Goal: Information Seeking & Learning: Learn about a topic

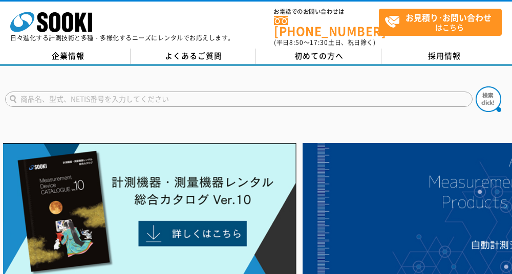
click at [203, 92] on input "text" at bounding box center [238, 99] width 467 height 15
type input "クラックアイ"
click at [484, 96] on img at bounding box center [488, 99] width 26 height 26
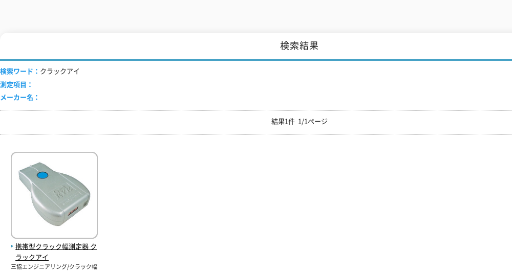
scroll to position [154, 0]
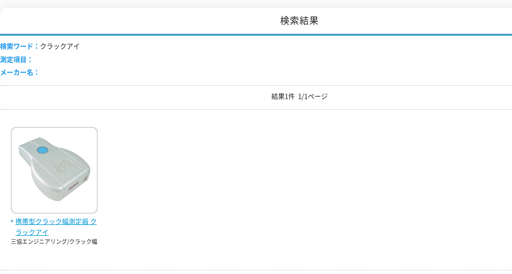
click at [73, 186] on img at bounding box center [54, 172] width 87 height 90
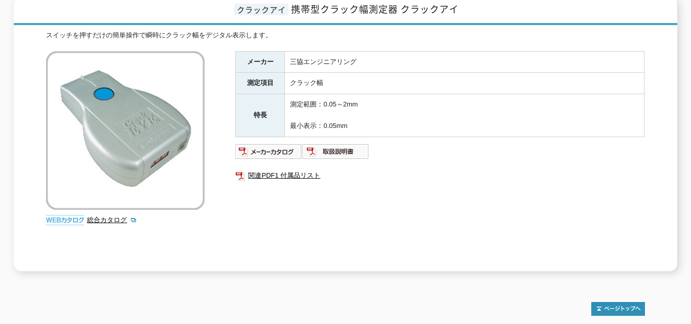
scroll to position [154, 0]
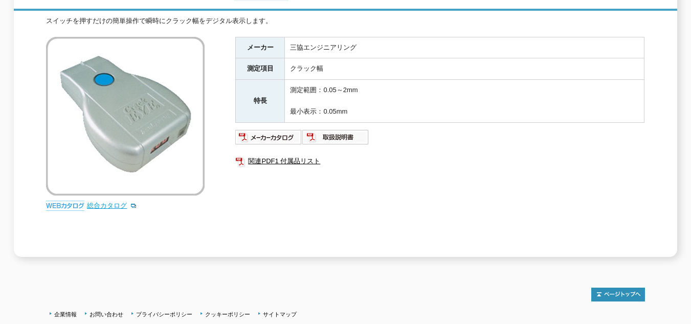
click at [110, 202] on link "総合カタログ" at bounding box center [112, 206] width 50 height 8
